Goal: Information Seeking & Learning: Compare options

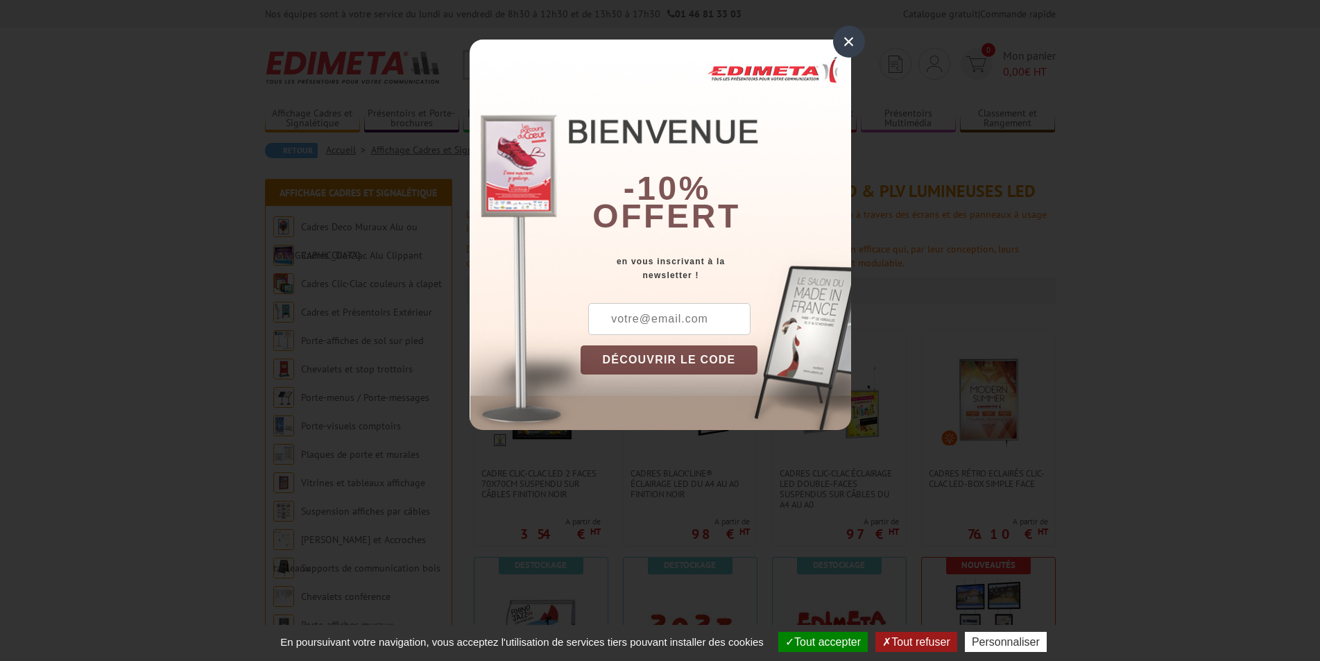
click at [848, 43] on div "×" at bounding box center [849, 42] width 32 height 32
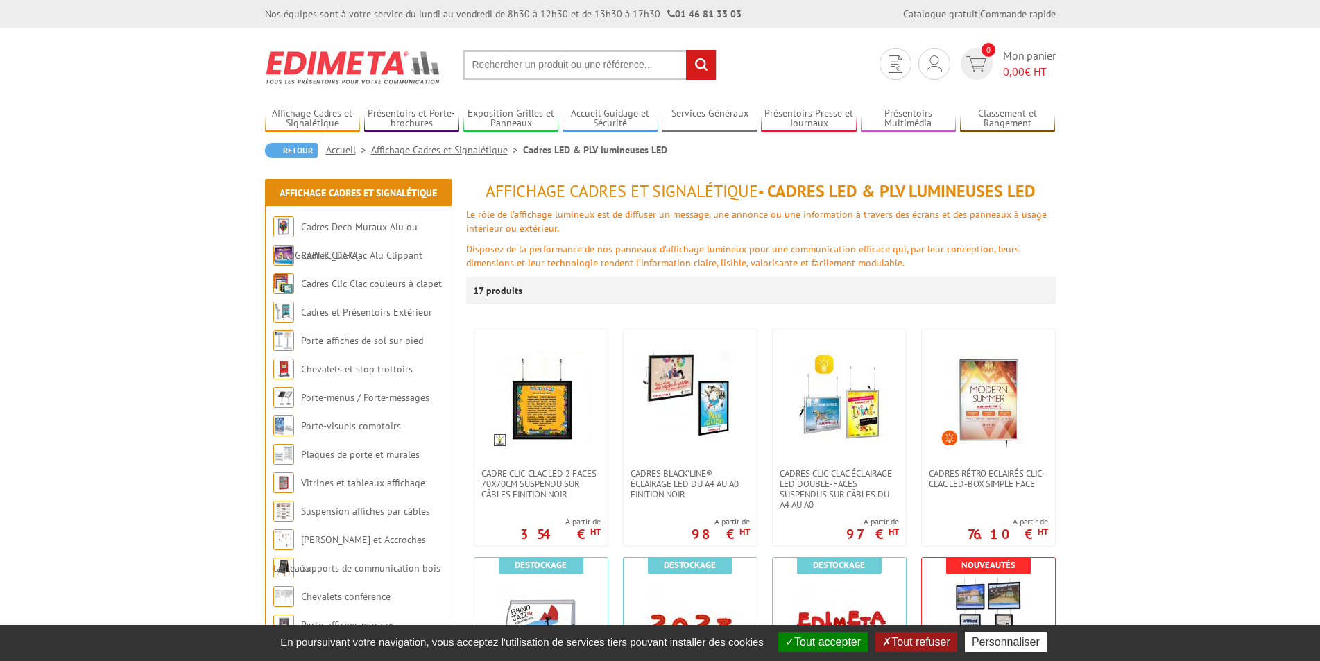
click at [549, 66] on input "text" at bounding box center [590, 65] width 254 height 30
click at [560, 68] on input "text" at bounding box center [590, 65] width 254 height 30
type input "cadre clip"
click at [686, 50] on input "rechercher" at bounding box center [701, 65] width 30 height 30
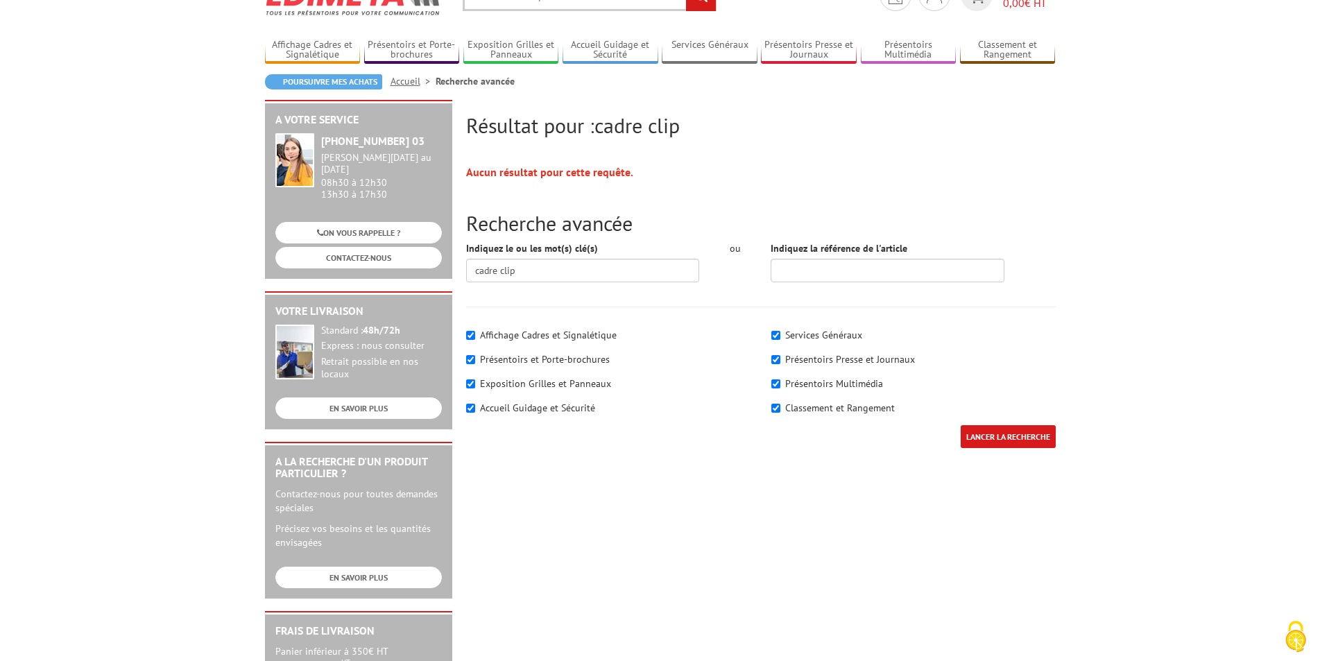
scroll to position [69, 0]
click at [596, 334] on label "Affichage Cadres et Signalétique" at bounding box center [548, 334] width 137 height 12
click at [475, 334] on input"] "Affichage Cadres et Signalétique" at bounding box center [470, 334] width 9 height 9
click at [470, 341] on div "Affichage Cadres et Signalétique" at bounding box center [608, 334] width 284 height 14
click at [470, 336] on input"] "Affichage Cadres et Signalétique" at bounding box center [470, 334] width 9 height 9
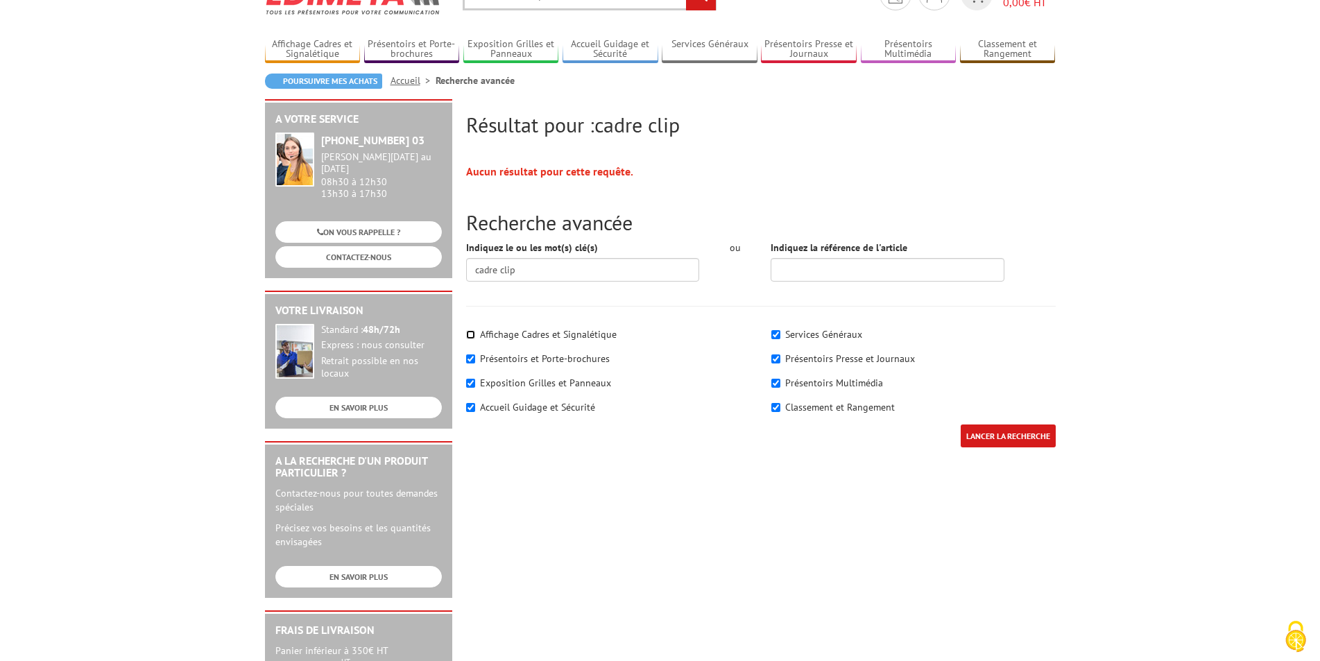
checkbox input"] "true"
drag, startPoint x: 523, startPoint y: 277, endPoint x: 499, endPoint y: 274, distance: 24.4
click at [499, 274] on input "cadre clip" at bounding box center [583, 270] width 234 height 24
type input "cadre"
click at [961, 425] on input "LANCER LA RECHERCHE" at bounding box center [1008, 436] width 95 height 23
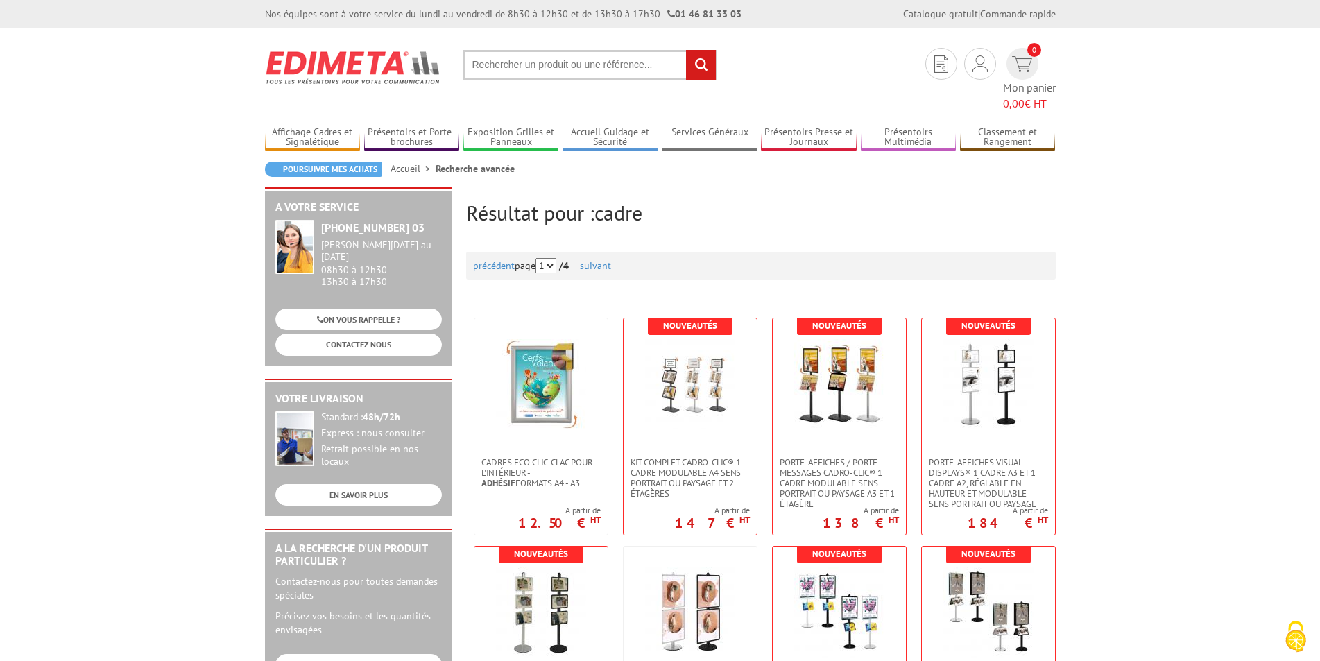
click at [567, 76] on input "text" at bounding box center [590, 65] width 254 height 30
type input "cadre clac"
click at [686, 50] on input "rechercher" at bounding box center [701, 65] width 30 height 30
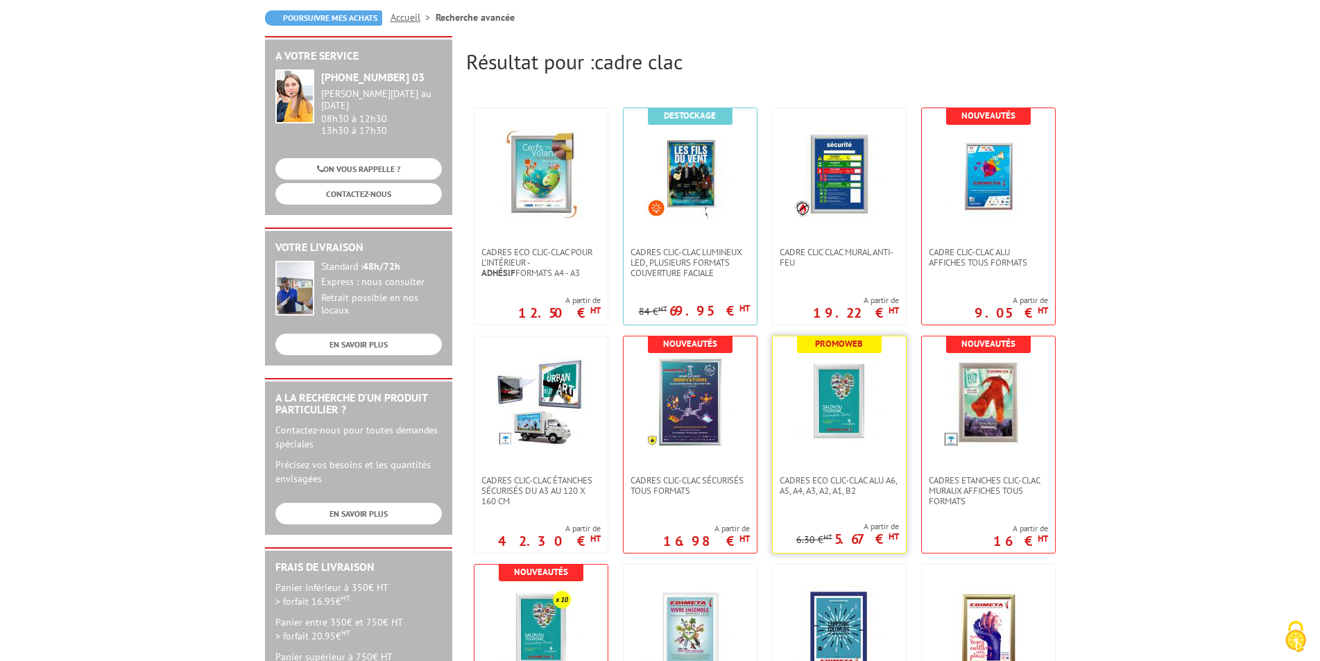
scroll to position [139, 0]
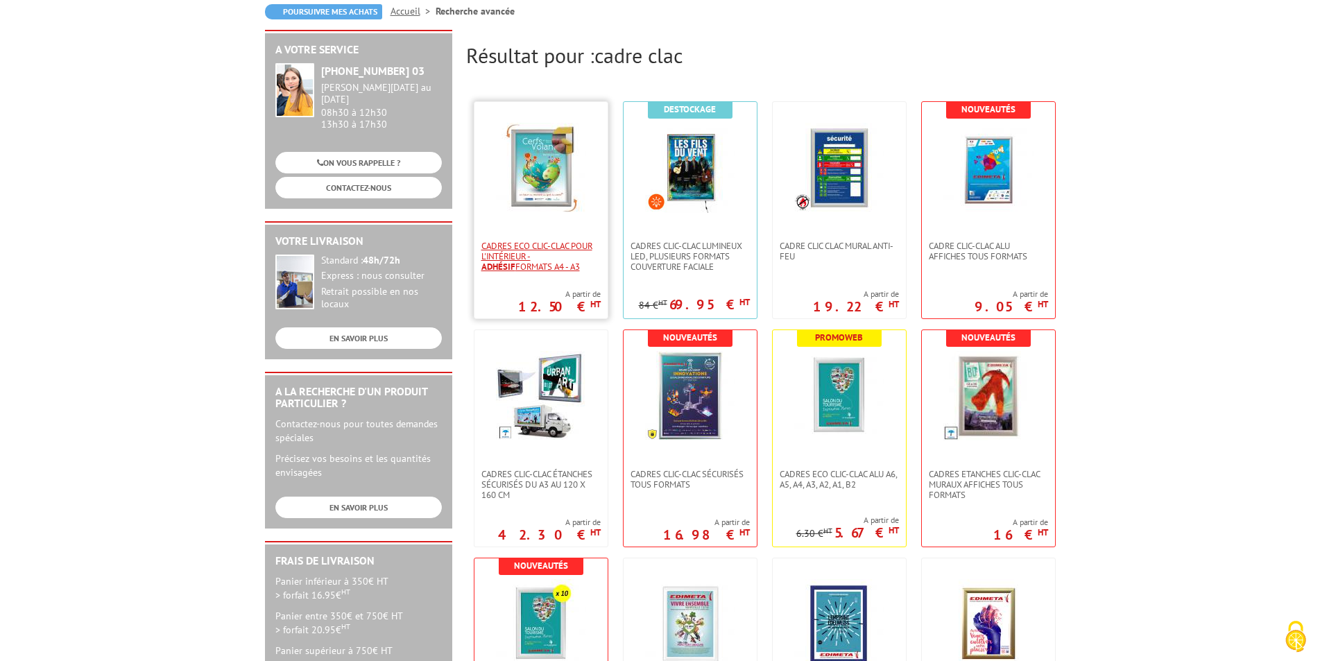
click at [547, 264] on span "Cadres Eco Clic-Clac pour l'intérieur - Adhésif formats A4 - A3" at bounding box center [540, 256] width 119 height 31
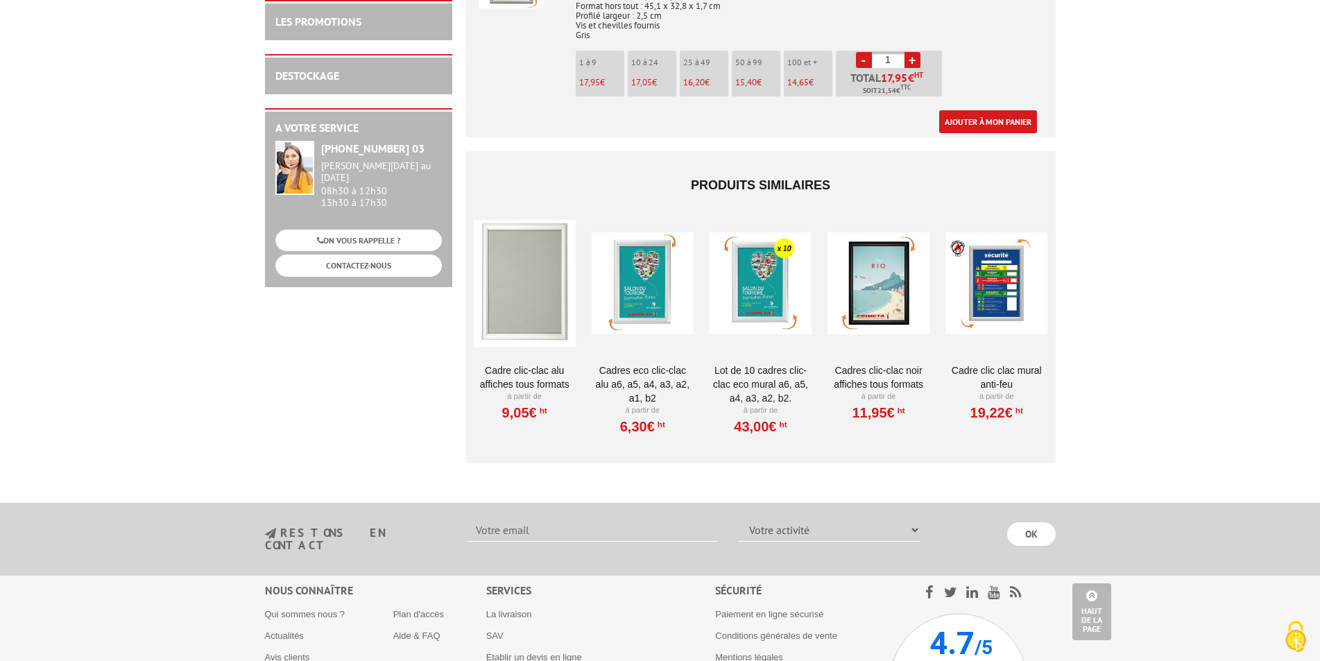
scroll to position [859, 0]
click at [531, 362] on link "Cadre Clic-Clac Alu affiches tous formats" at bounding box center [525, 376] width 102 height 28
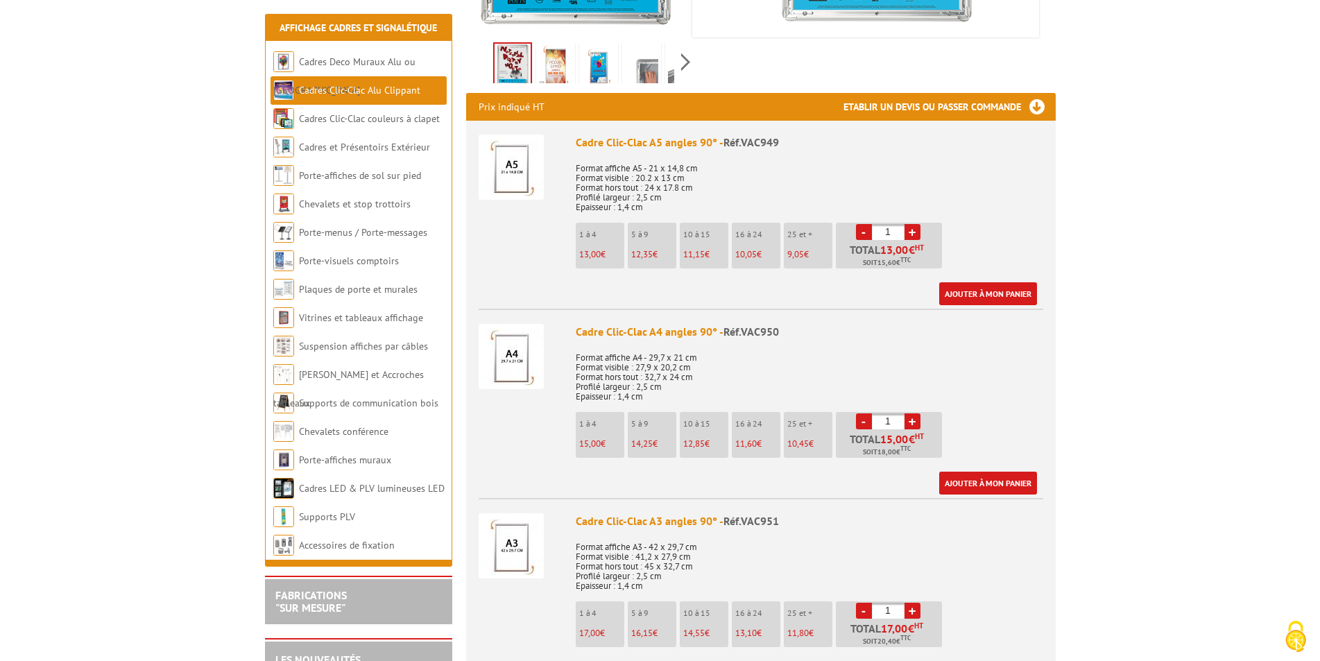
scroll to position [624, 0]
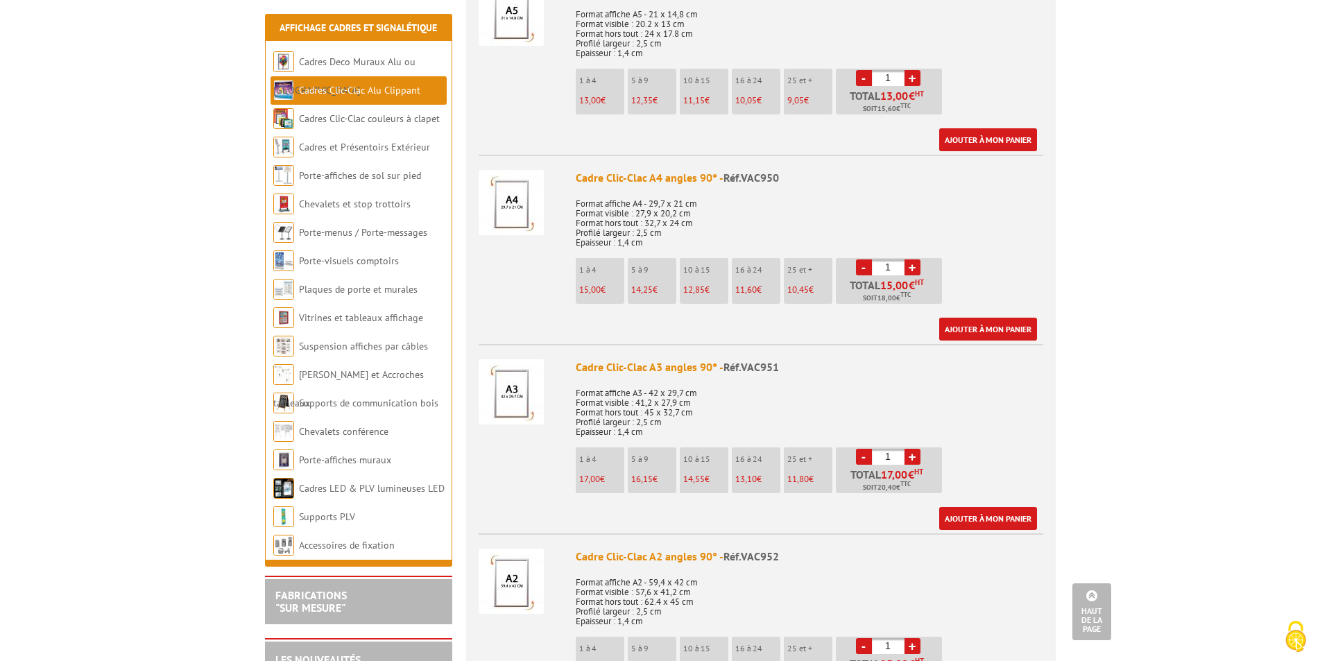
click at [517, 395] on img at bounding box center [511, 391] width 65 height 65
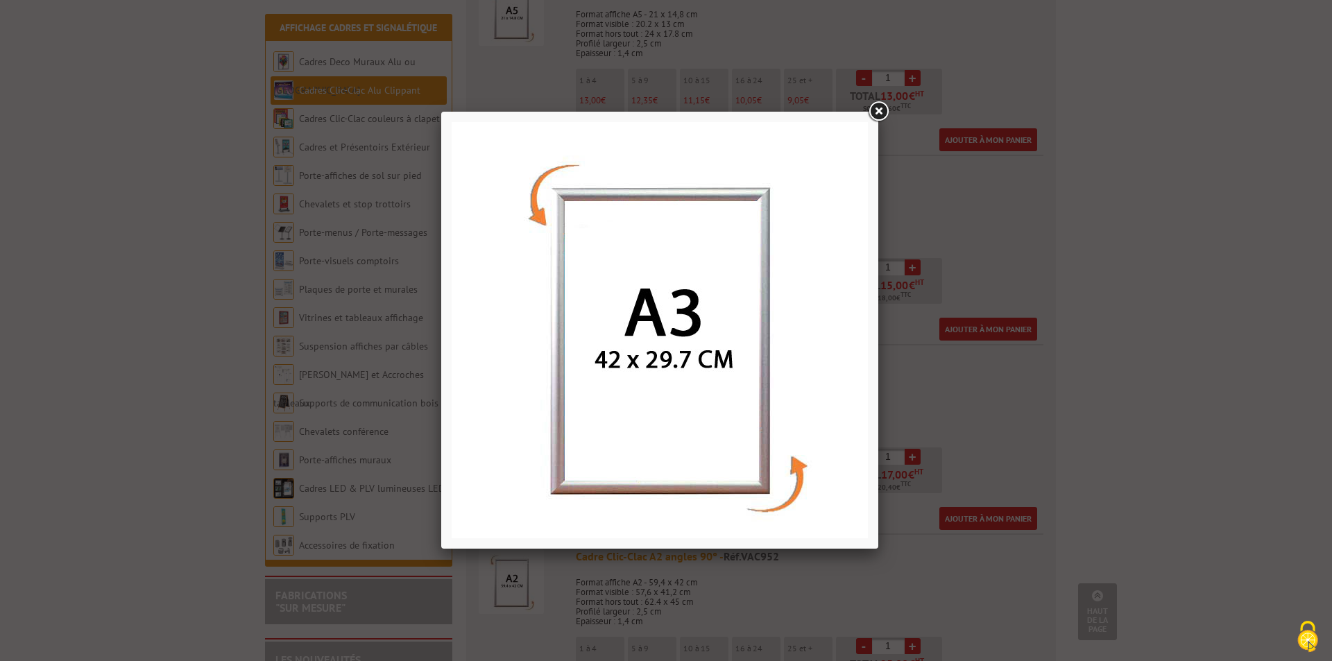
click at [880, 110] on link at bounding box center [878, 111] width 25 height 25
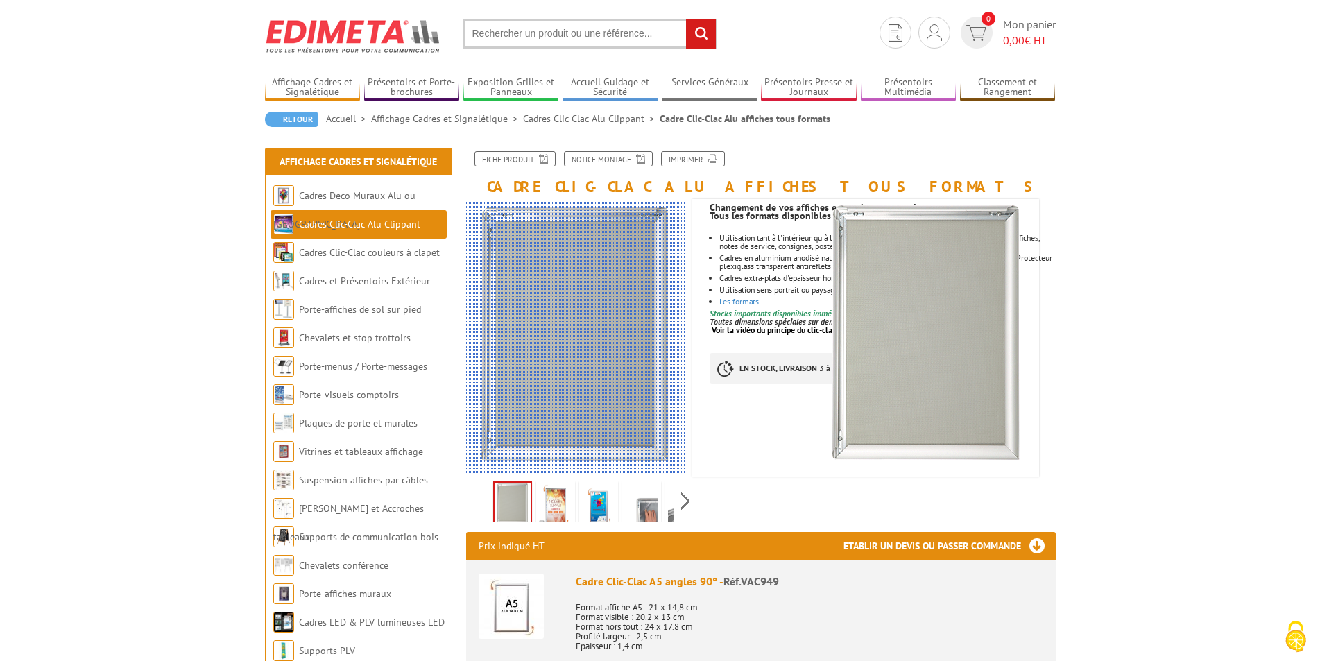
scroll to position [0, 0]
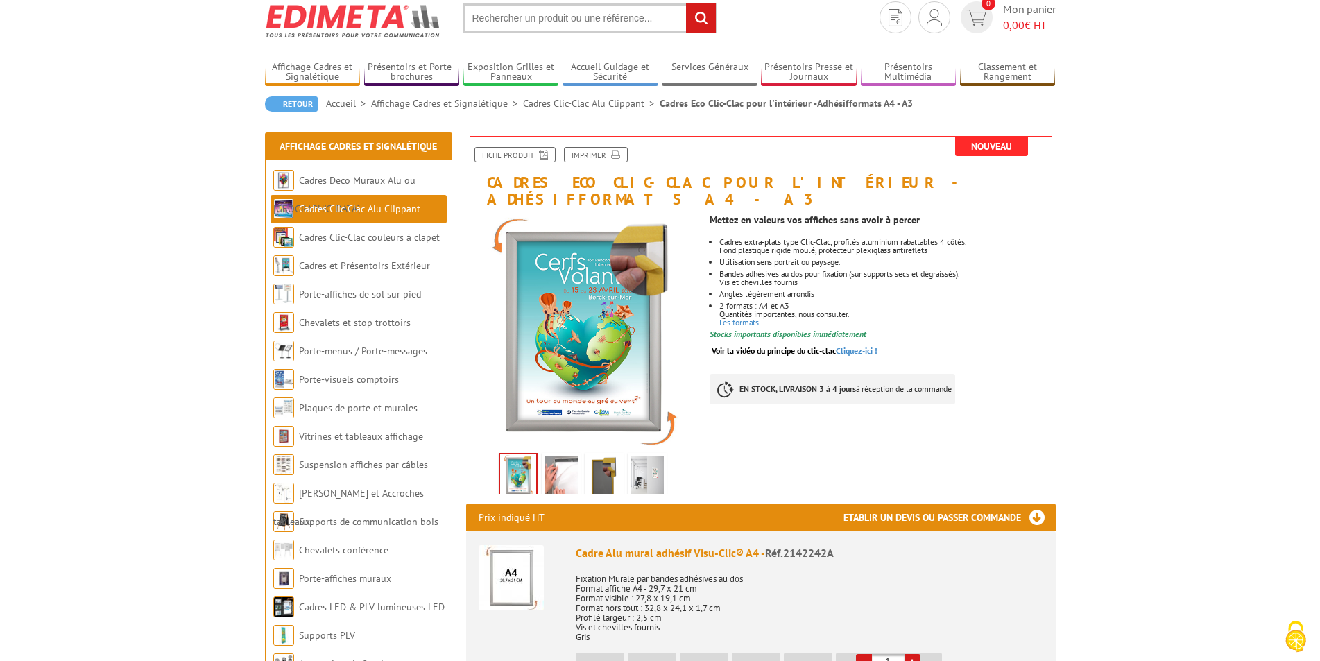
scroll to position [71, 0]
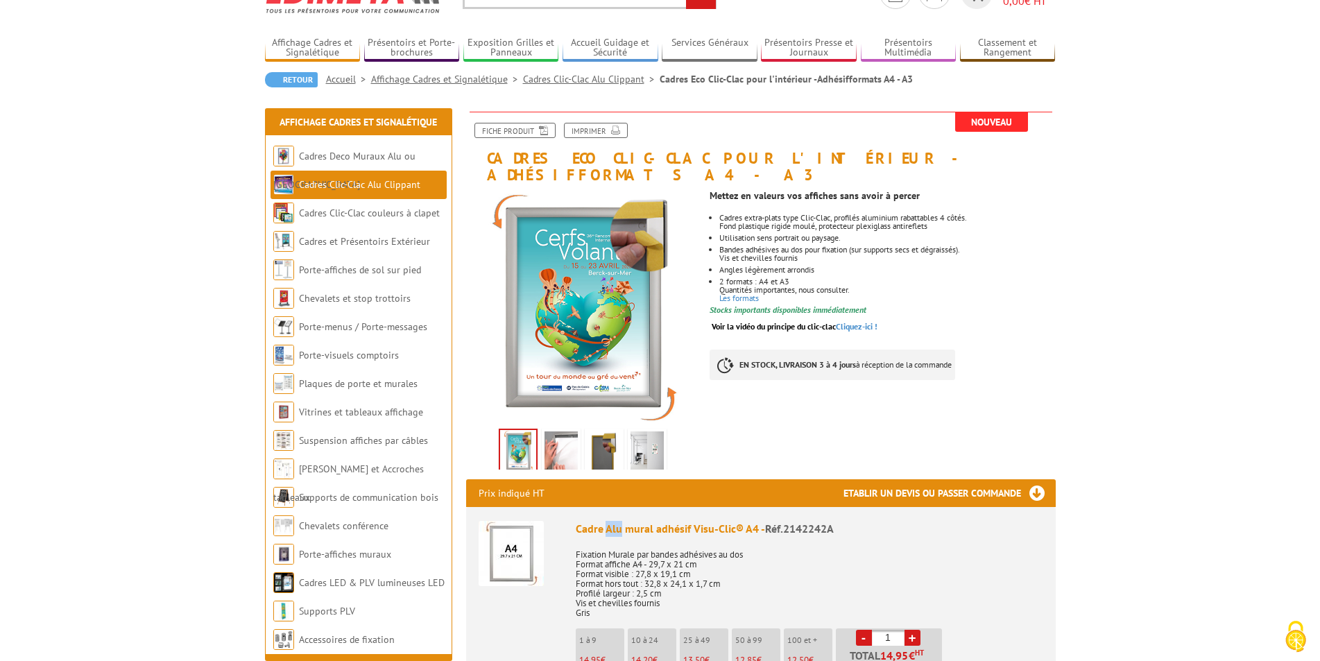
drag, startPoint x: 607, startPoint y: 510, endPoint x: 620, endPoint y: 514, distance: 13.8
click at [620, 521] on div "Cadre Alu mural adhésif Visu-Clic® A4 - Réf.2142242A" at bounding box center [810, 529] width 468 height 16
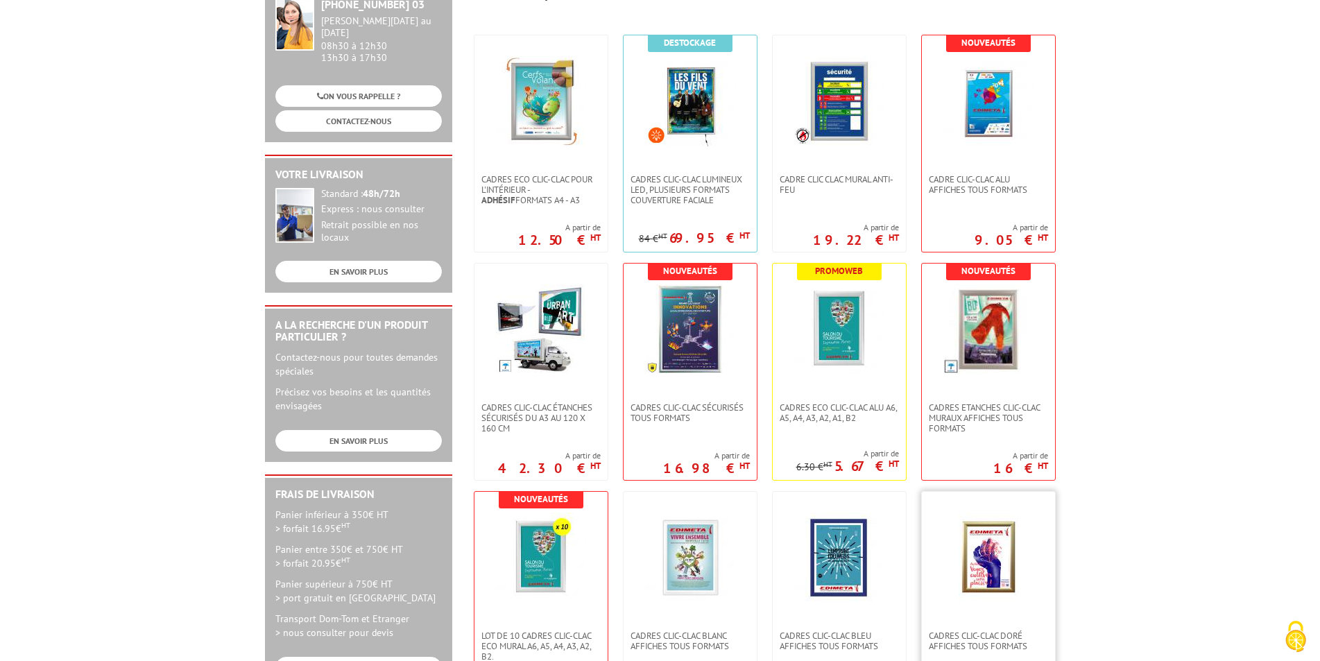
scroll to position [277, 0]
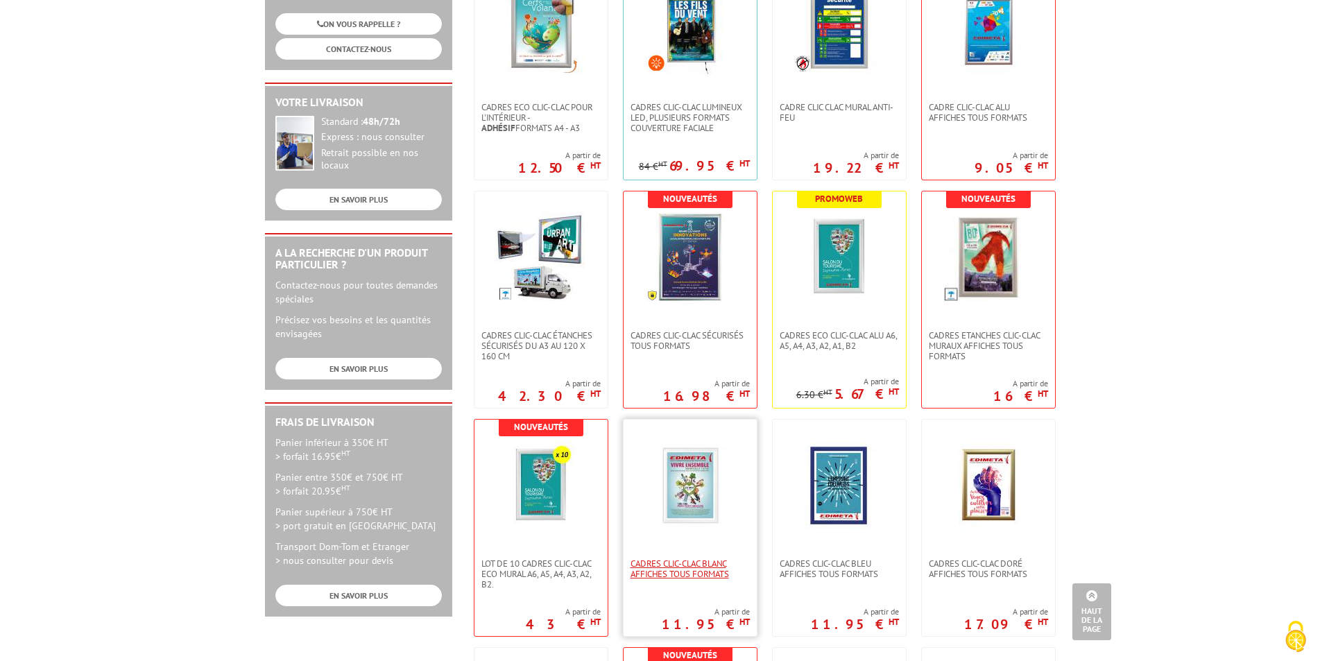
click at [685, 564] on span "Cadres clic-clac blanc affiches tous formats" at bounding box center [690, 568] width 119 height 21
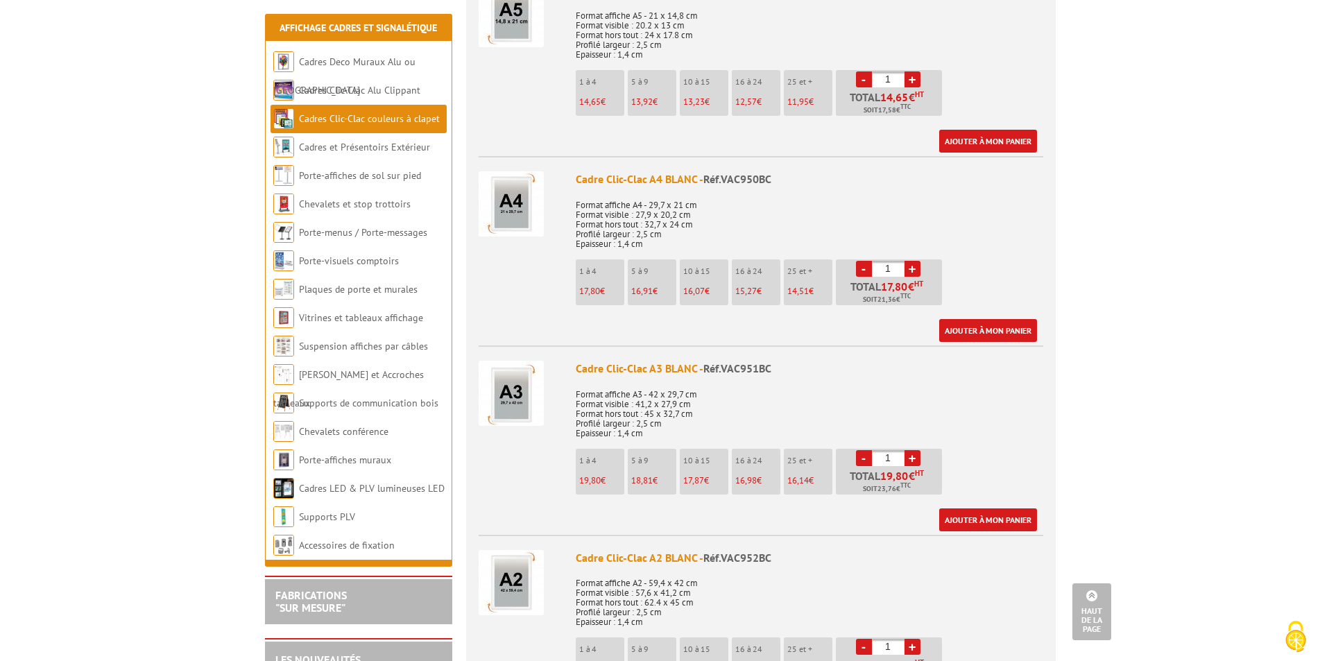
scroll to position [756, 0]
